Goal: Task Accomplishment & Management: Use online tool/utility

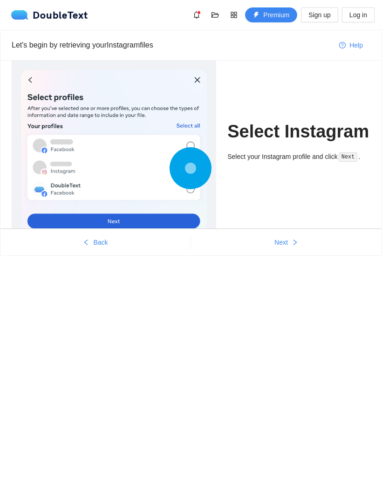
click at [297, 242] on icon "right" at bounding box center [295, 242] width 7 height 7
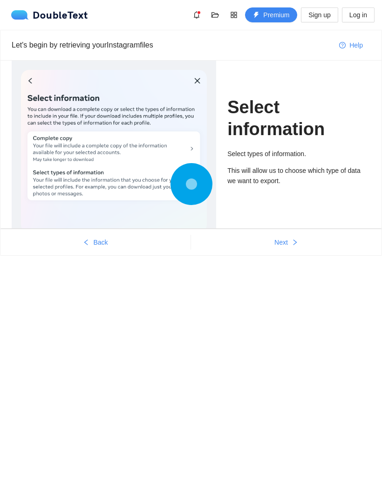
click at [296, 245] on icon "right" at bounding box center [295, 242] width 7 height 7
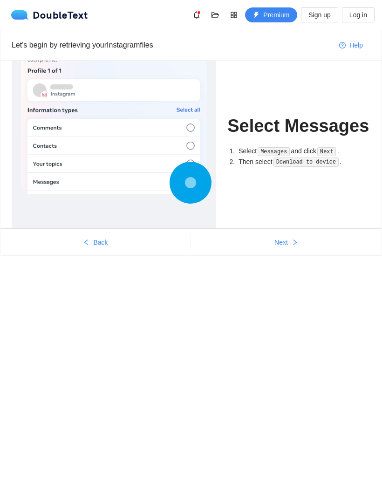
click at [299, 239] on button "Next" at bounding box center [286, 242] width 191 height 15
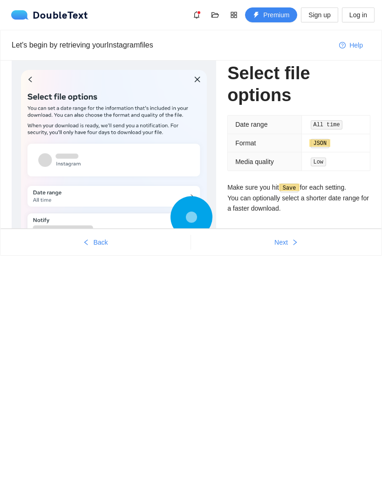
click at [292, 237] on button "Next" at bounding box center [286, 242] width 191 height 15
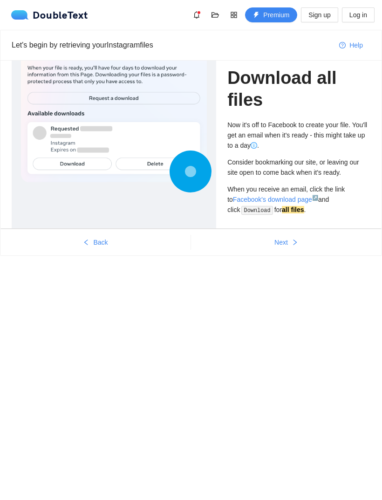
click at [296, 238] on button "Next" at bounding box center [286, 242] width 191 height 15
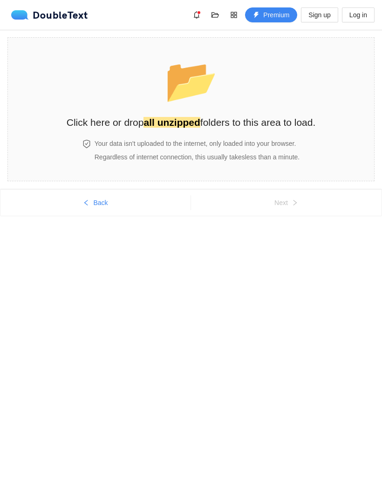
click at [184, 82] on span "📂" at bounding box center [191, 81] width 54 height 48
click at [190, 88] on span "📂" at bounding box center [191, 81] width 54 height 48
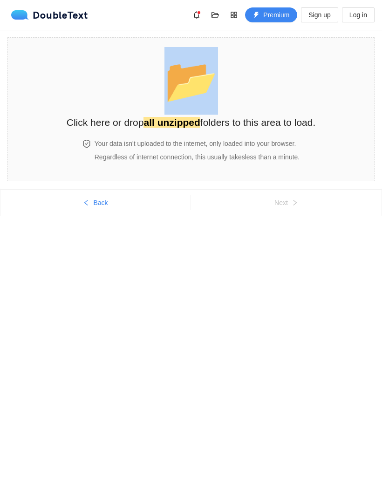
click at [168, 389] on body "DoubleText Premium Sign up Log in 📂 Click here or drop all unzipped folders to …" at bounding box center [191, 250] width 382 height 500
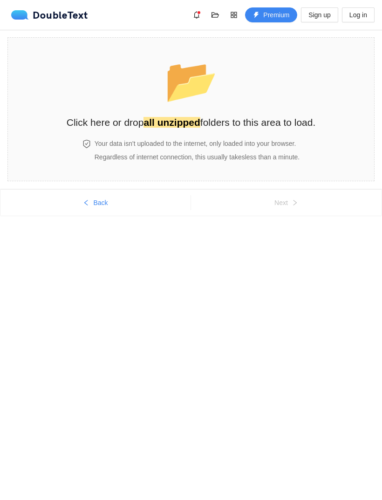
click at [201, 92] on span "📂" at bounding box center [191, 81] width 54 height 48
click at [200, 81] on span "📂" at bounding box center [191, 81] width 54 height 48
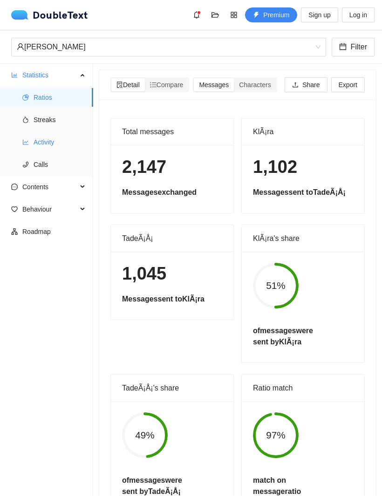
click at [49, 146] on span "Activity" at bounding box center [60, 142] width 52 height 19
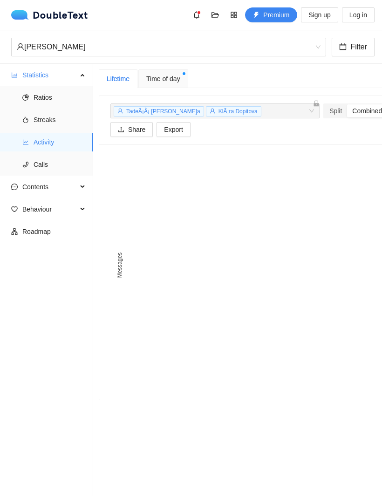
scroll to position [26, 0]
click at [166, 74] on span "Time of day" at bounding box center [163, 79] width 34 height 10
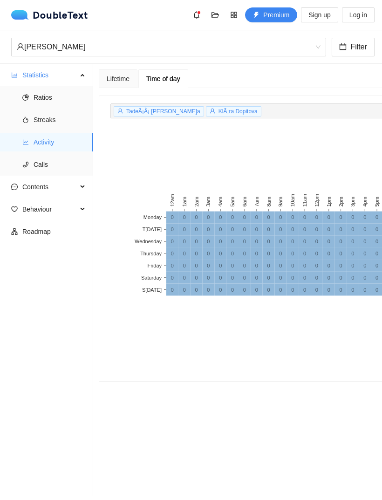
click at [166, 75] on span "Time of day" at bounding box center [163, 78] width 34 height 7
click at [47, 74] on span "Statistics" at bounding box center [49, 75] width 55 height 19
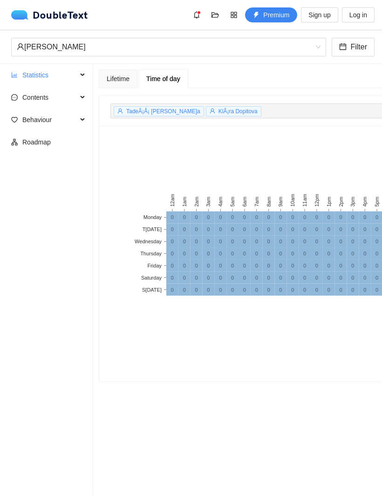
click at [53, 75] on span "Statistics" at bounding box center [49, 75] width 55 height 19
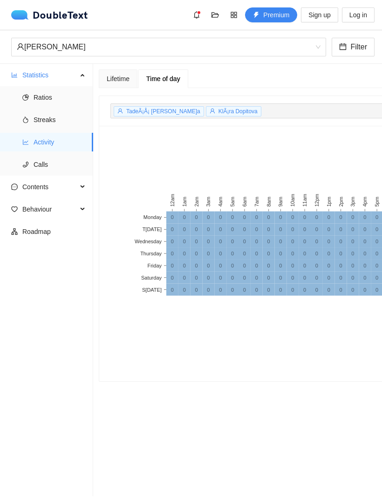
click at [44, 97] on span "Ratios" at bounding box center [60, 97] width 52 height 19
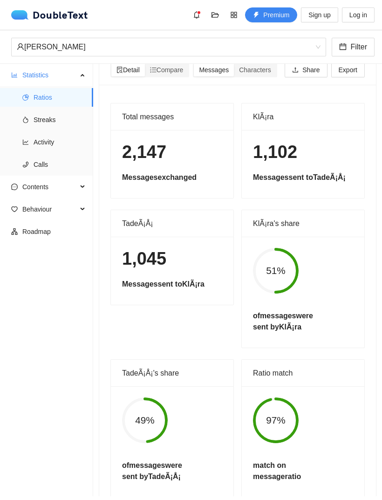
scroll to position [26, 0]
click at [59, 110] on span "Streaks" at bounding box center [60, 119] width 52 height 19
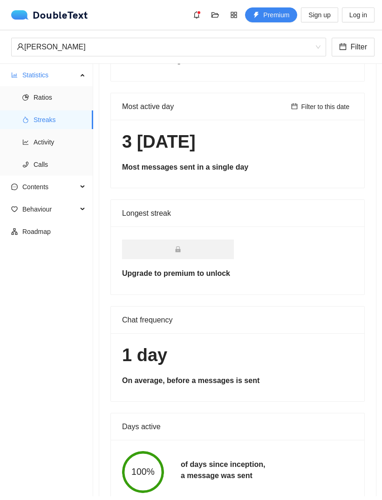
scroll to position [124, 0]
click at [63, 133] on span "Activity" at bounding box center [60, 142] width 52 height 19
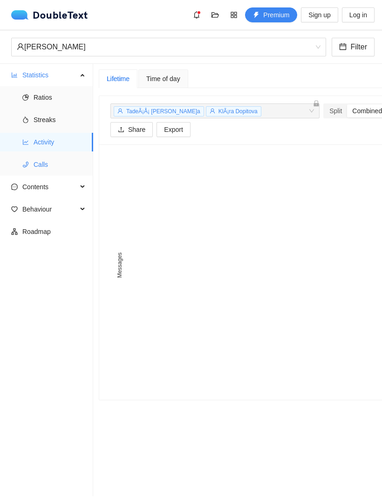
click at [58, 155] on span "Calls" at bounding box center [60, 164] width 52 height 19
